Goal: Task Accomplishment & Management: Complete application form

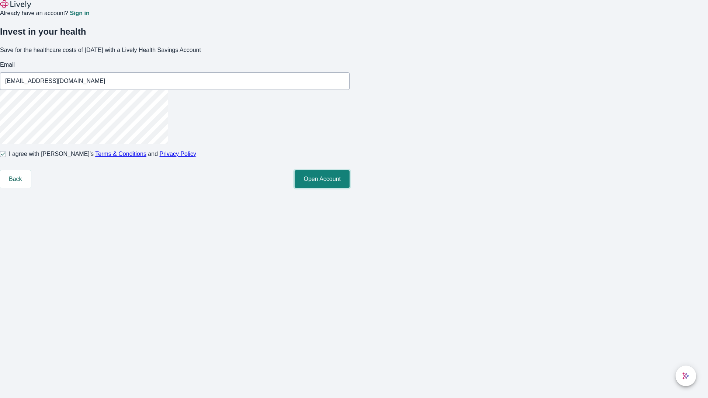
click at [350, 188] on button "Open Account" at bounding box center [322, 179] width 55 height 18
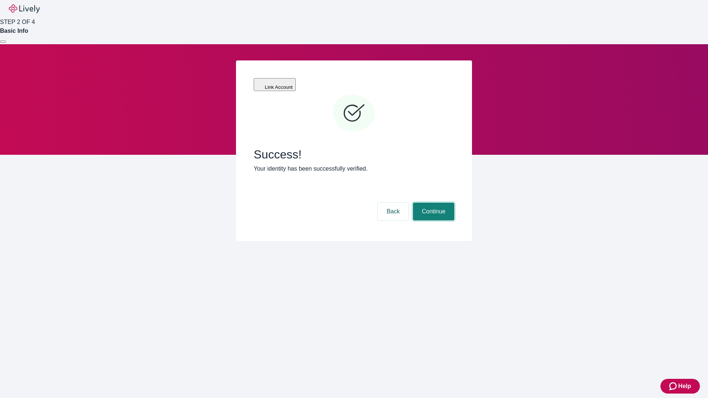
click at [433, 203] on button "Continue" at bounding box center [433, 212] width 41 height 18
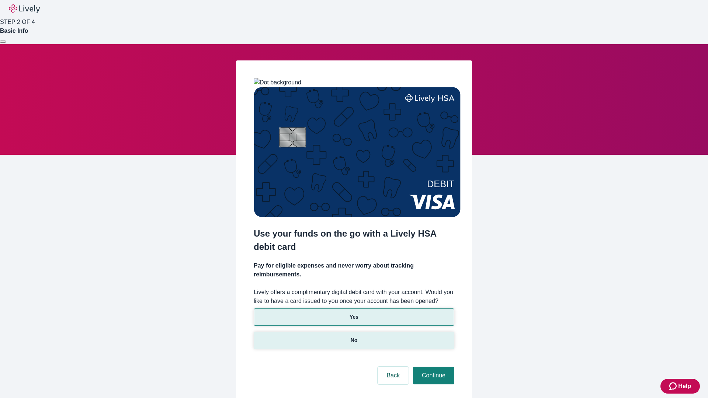
click at [354, 337] on p "No" at bounding box center [354, 341] width 7 height 8
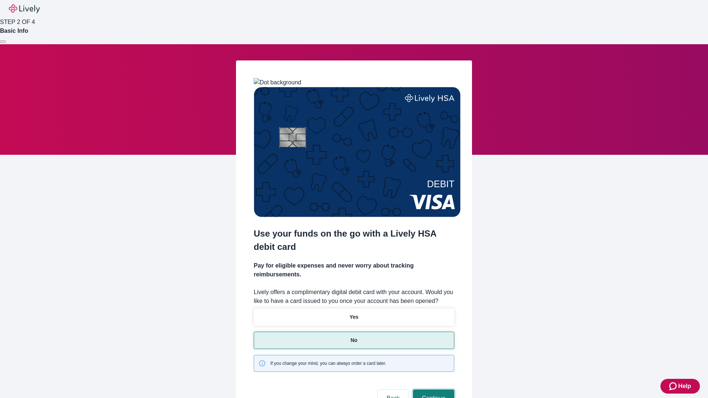
click at [433, 390] on button "Continue" at bounding box center [433, 399] width 41 height 18
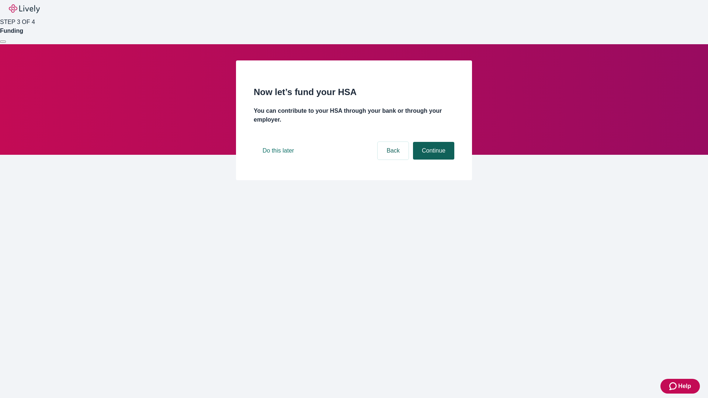
click at [433, 160] on button "Continue" at bounding box center [433, 151] width 41 height 18
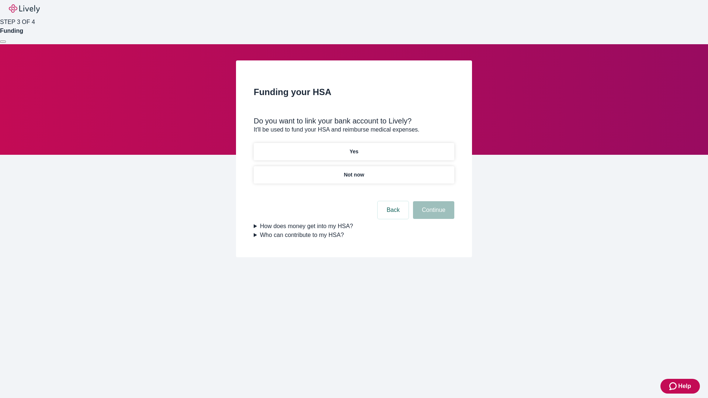
click at [354, 148] on p "Yes" at bounding box center [354, 152] width 9 height 8
click at [433, 201] on button "Continue" at bounding box center [433, 210] width 41 height 18
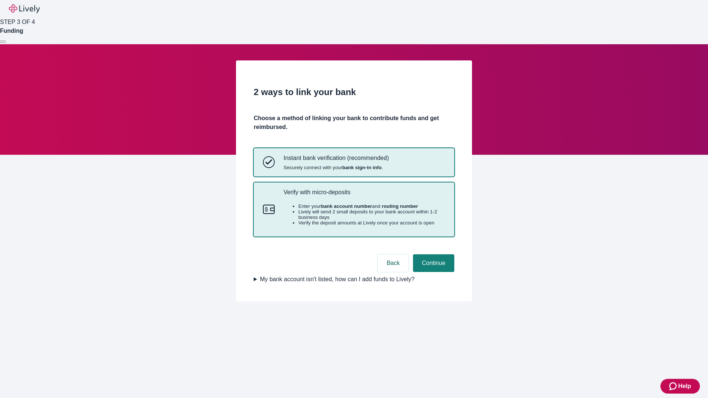
click at [364, 196] on p "Verify with micro-deposits" at bounding box center [365, 192] width 162 height 7
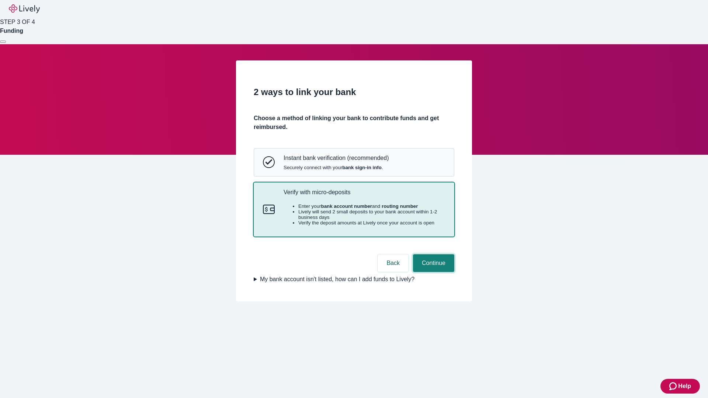
click at [433, 272] on button "Continue" at bounding box center [433, 264] width 41 height 18
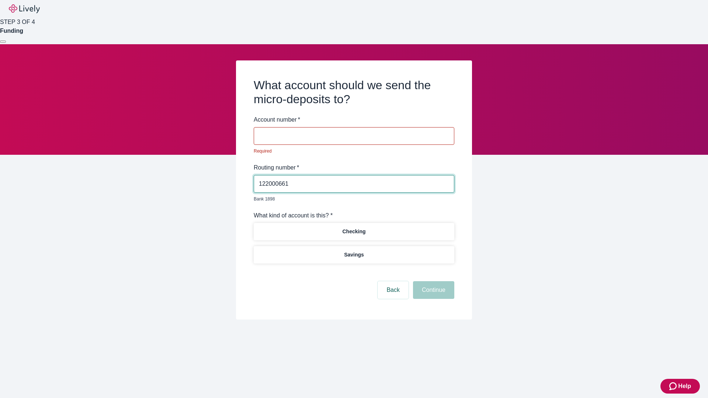
type input "122000661"
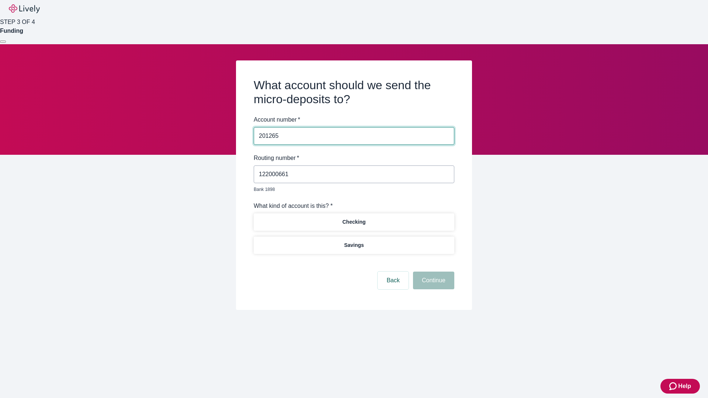
type input "201265"
click at [354, 218] on p "Checking" at bounding box center [353, 222] width 23 height 8
click at [433, 272] on button "Continue" at bounding box center [433, 281] width 41 height 18
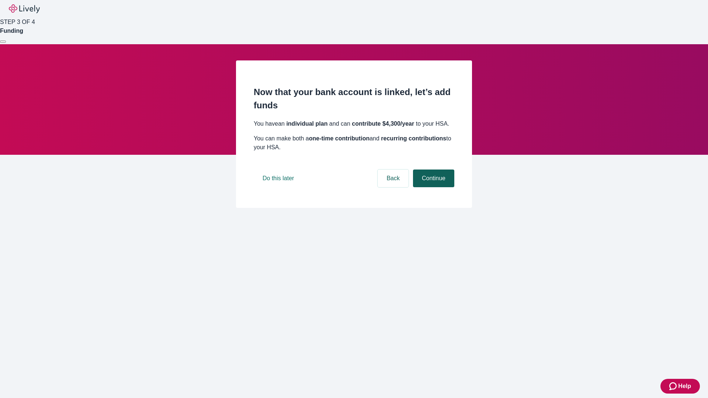
click at [433, 187] on button "Continue" at bounding box center [433, 179] width 41 height 18
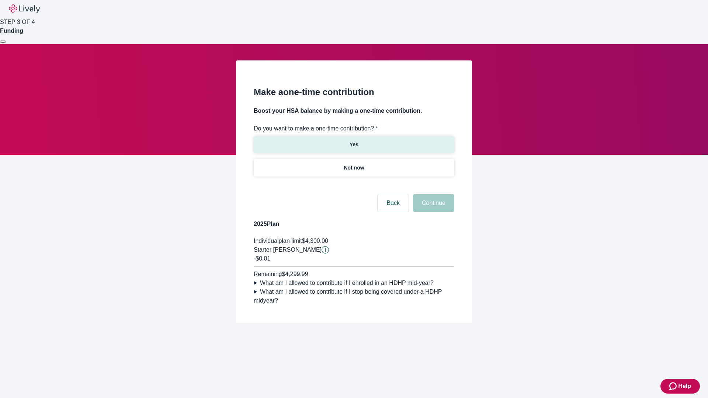
click at [354, 141] on p "Yes" at bounding box center [354, 145] width 9 height 8
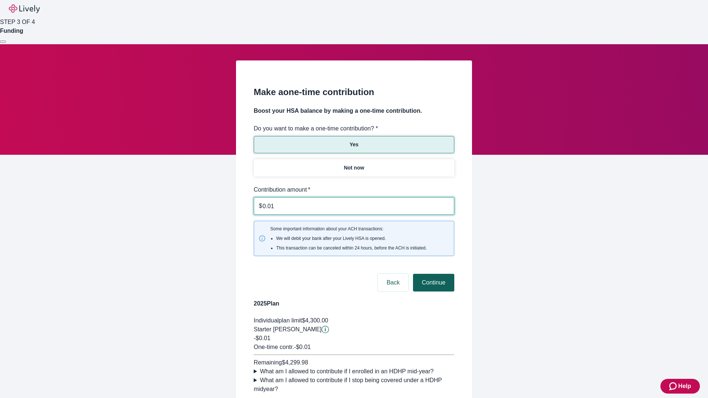
type input "0.01"
click at [433, 274] on button "Continue" at bounding box center [433, 283] width 41 height 18
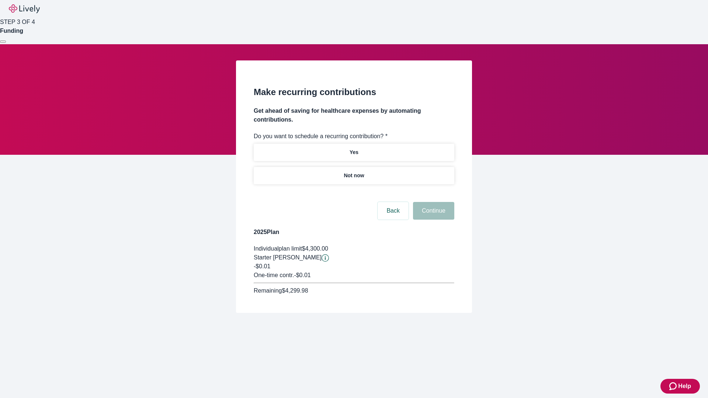
click at [354, 172] on p "Not now" at bounding box center [354, 176] width 20 height 8
click at [433, 202] on button "Continue" at bounding box center [433, 211] width 41 height 18
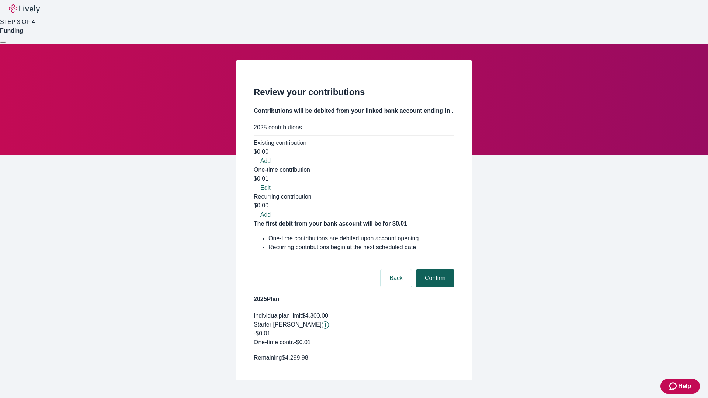
click at [434, 270] on button "Confirm" at bounding box center [435, 279] width 38 height 18
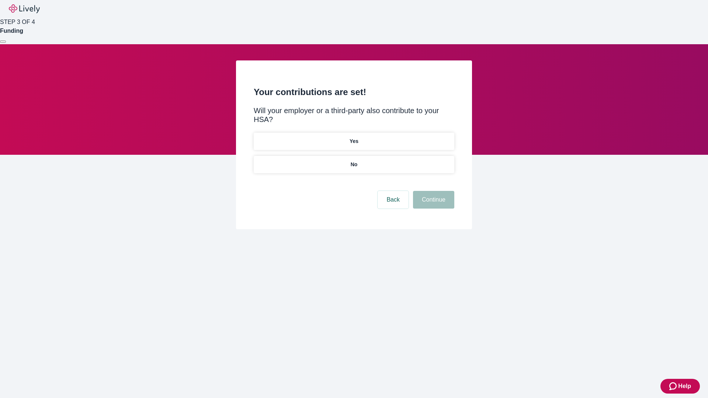
click at [354, 161] on p "No" at bounding box center [354, 165] width 7 height 8
click at [433, 191] on button "Continue" at bounding box center [433, 200] width 41 height 18
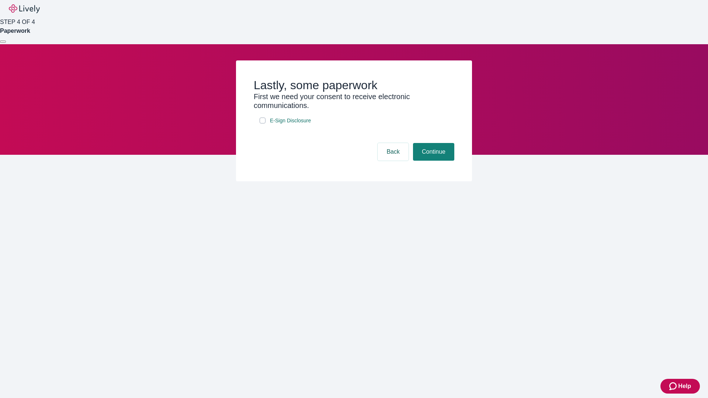
click at [263, 124] on input "E-Sign Disclosure" at bounding box center [263, 121] width 6 height 6
checkbox input "true"
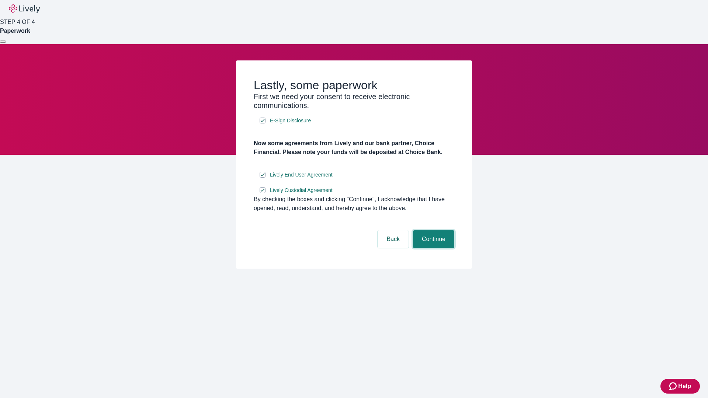
click at [433, 248] on button "Continue" at bounding box center [433, 240] width 41 height 18
